Goal: Task Accomplishment & Management: Use online tool/utility

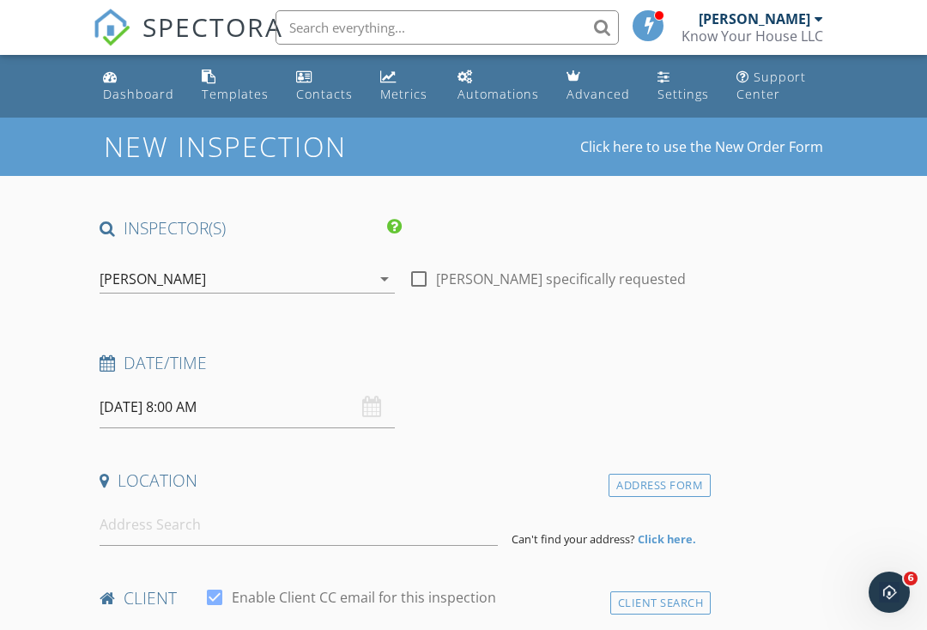
click at [136, 94] on div "Dashboard" at bounding box center [138, 94] width 71 height 16
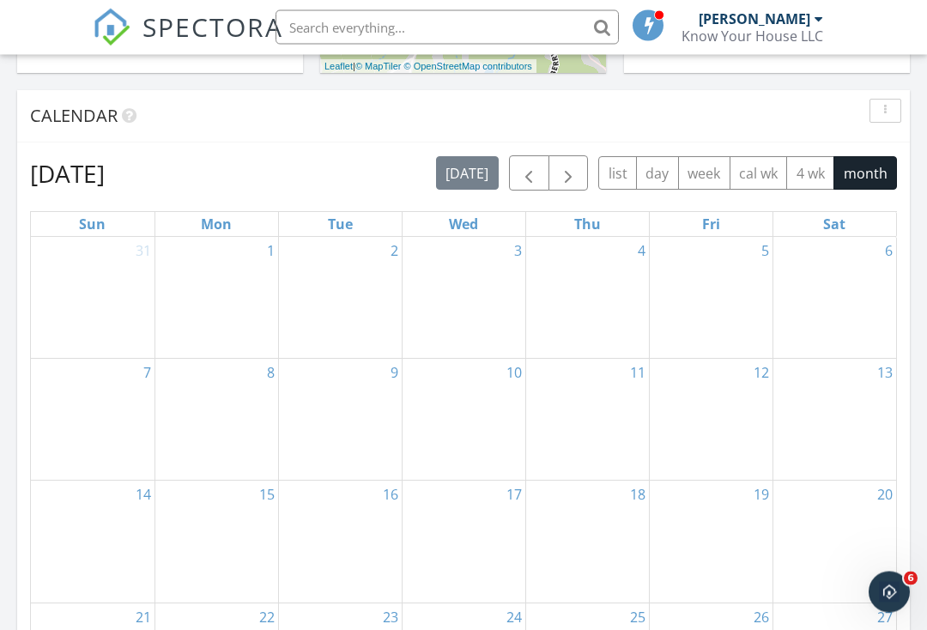
scroll to position [952, 0]
click at [225, 292] on div at bounding box center [216, 278] width 123 height 27
click at [214, 309] on div "1" at bounding box center [216, 297] width 123 height 121
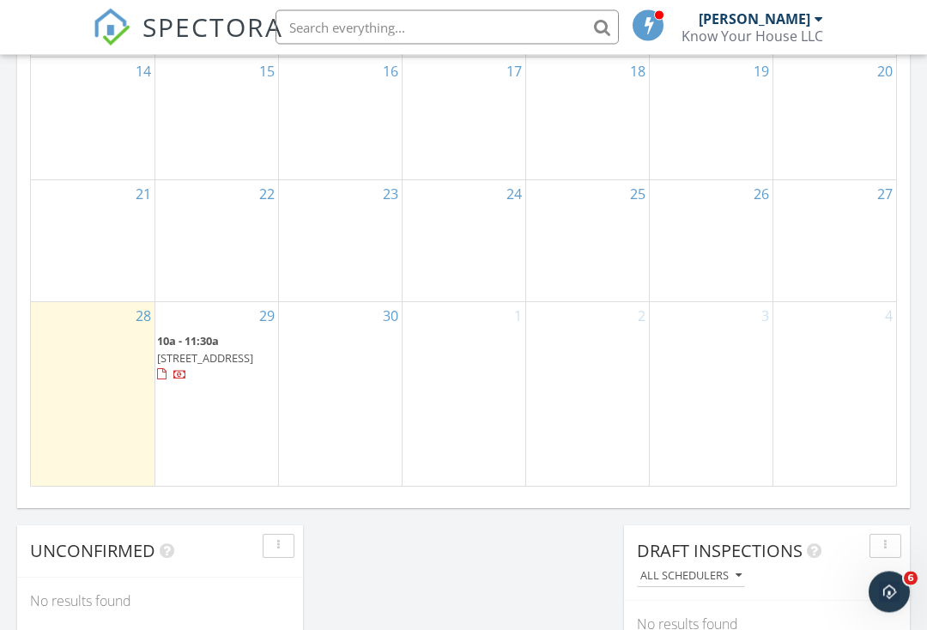
scroll to position [1375, 0]
click at [256, 447] on div "29 10a - 11:30a 548 orange st 306, new haven 06501" at bounding box center [216, 393] width 123 height 183
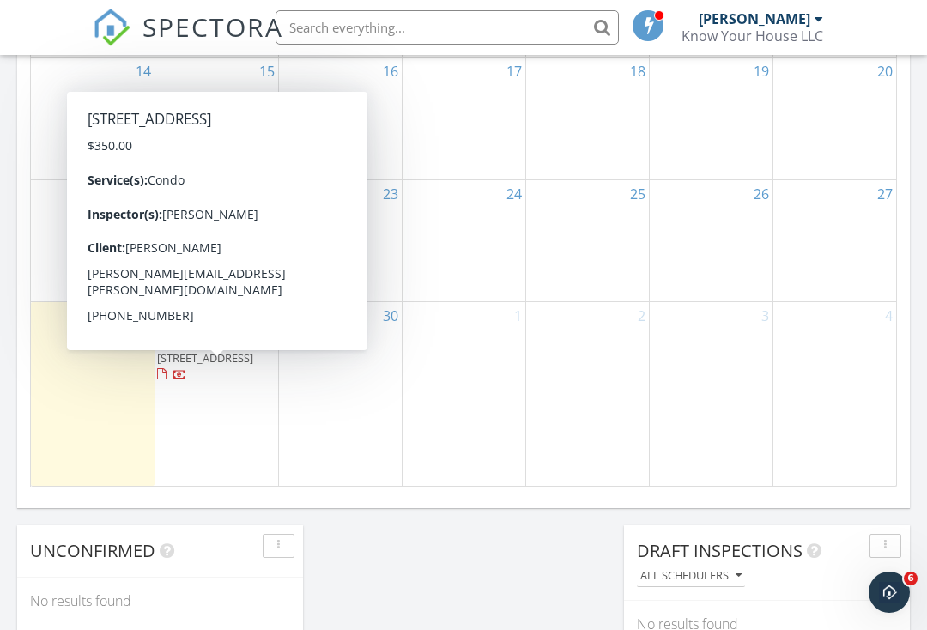
click at [187, 383] on div at bounding box center [180, 376] width 14 height 14
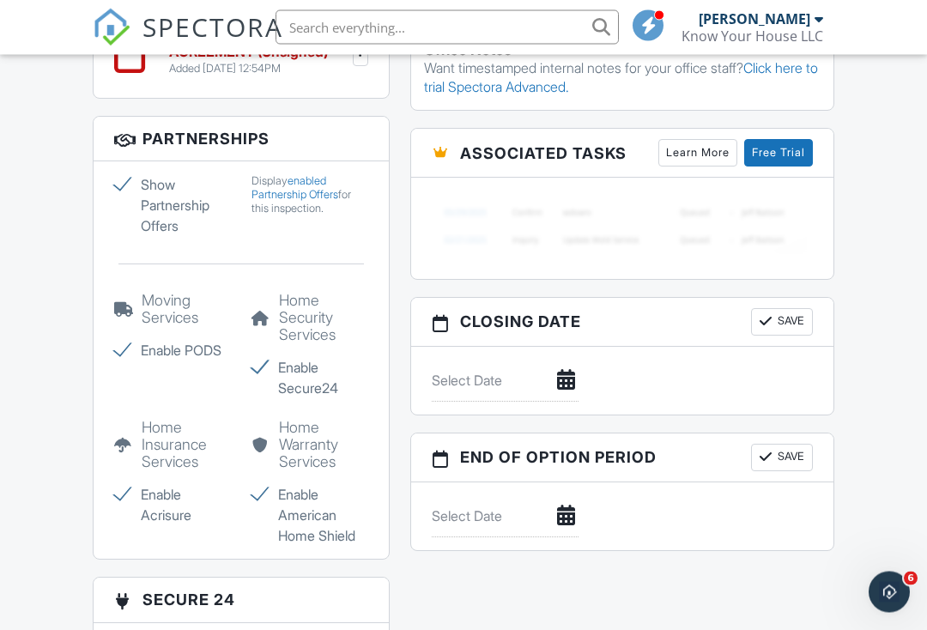
scroll to position [1360, 0]
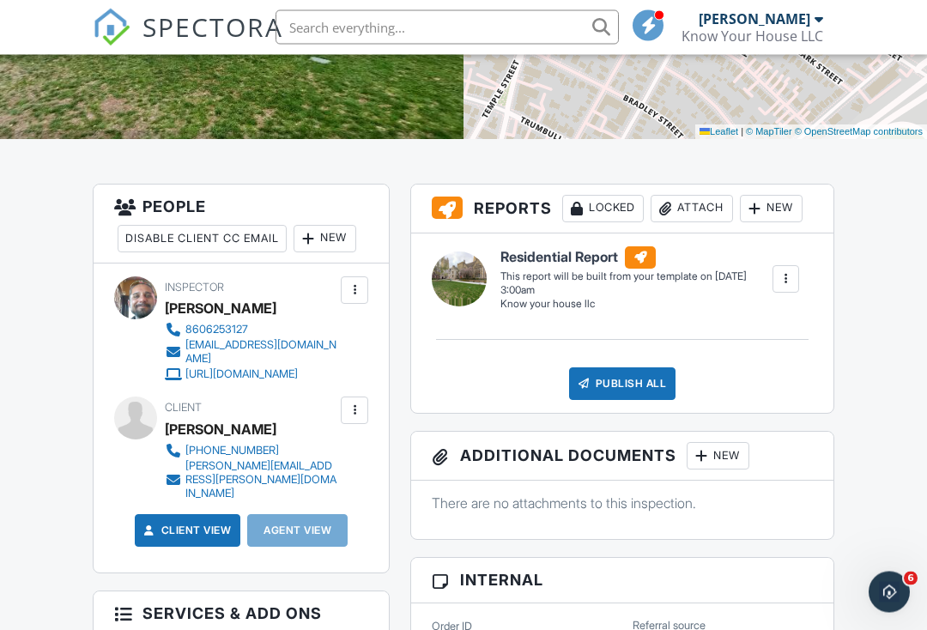
click at [794, 279] on div at bounding box center [786, 279] width 17 height 17
click at [766, 316] on div "Build Now" at bounding box center [750, 321] width 83 height 21
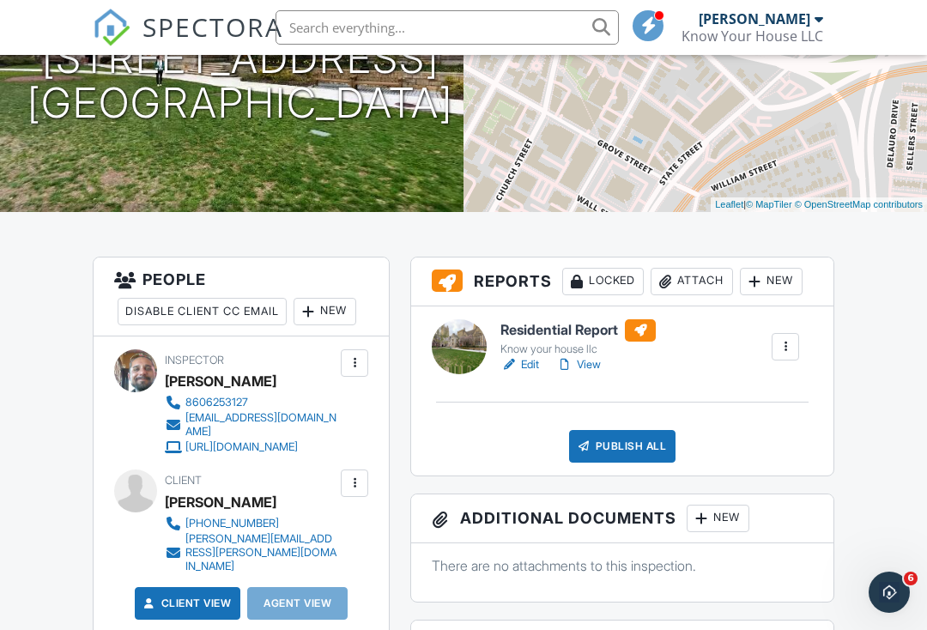
scroll to position [262, 0]
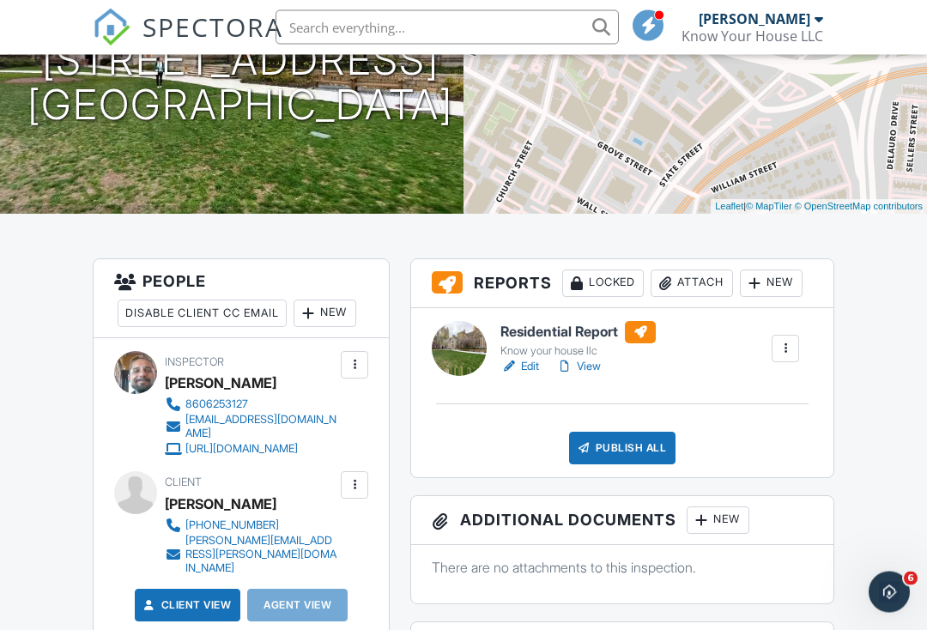
click at [537, 361] on link "Edit" at bounding box center [519, 367] width 39 height 17
